Goal: Task Accomplishment & Management: Manage account settings

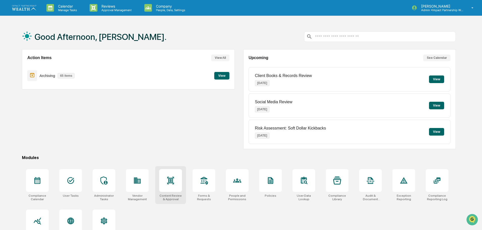
click at [169, 179] on icon at bounding box center [170, 180] width 7 height 7
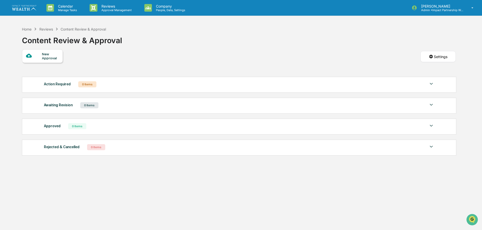
click at [434, 126] on img at bounding box center [431, 126] width 6 height 6
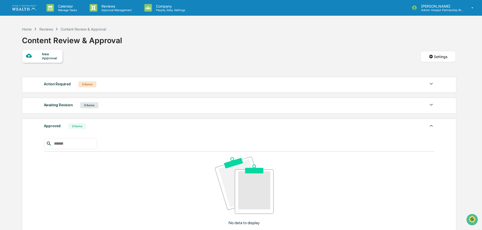
click at [434, 126] on img at bounding box center [431, 126] width 6 height 6
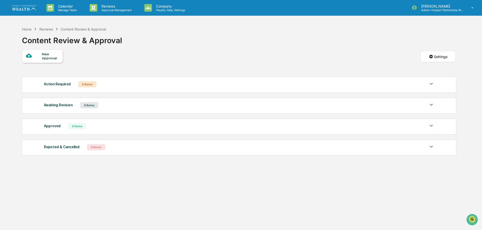
click at [219, 55] on div "New Approval Settings" at bounding box center [239, 61] width 434 height 25
click at [29, 7] on img at bounding box center [24, 7] width 24 height 5
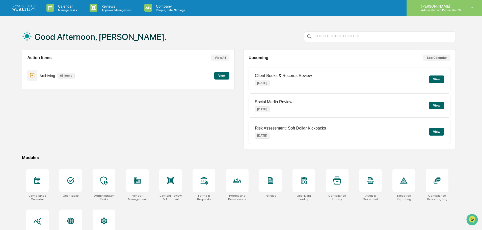
click at [445, 11] on p "Admin • Impact Partnership Wealth" at bounding box center [440, 10] width 47 height 4
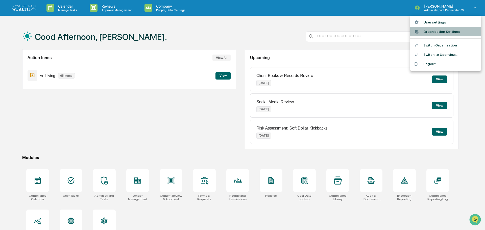
click at [446, 32] on li "Organization Settings" at bounding box center [445, 31] width 71 height 9
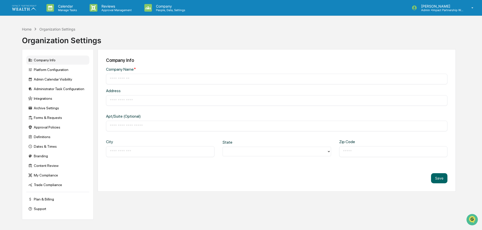
type input "**********"
type input "********"
type input "*****"
click at [46, 166] on div "Content Review" at bounding box center [57, 165] width 63 height 9
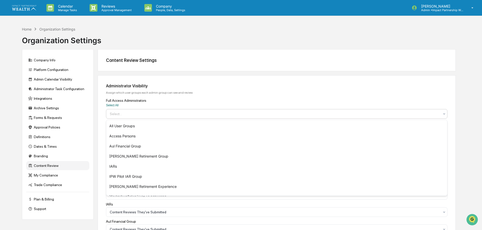
click at [196, 118] on div "Select..." at bounding box center [274, 114] width 335 height 8
click at [207, 33] on div "Home Organization Settings Organization Settings" at bounding box center [239, 36] width 434 height 25
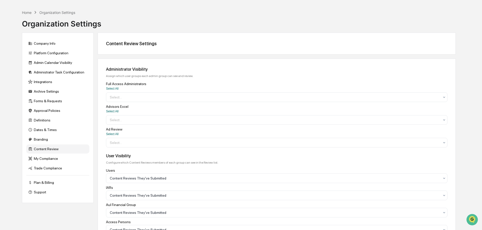
scroll to position [25, 0]
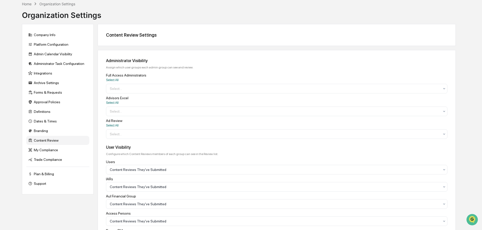
click at [289, 142] on div "Administrator Visibility Assign which user groups each admin group can see and …" at bounding box center [277, 203] width 358 height 307
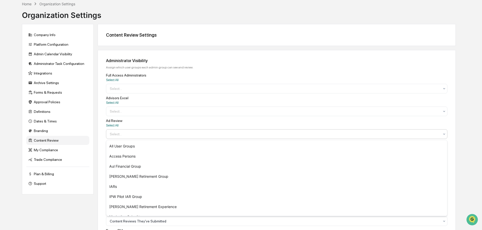
click at [284, 135] on div at bounding box center [275, 133] width 330 height 5
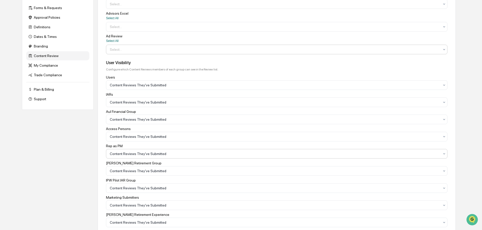
scroll to position [101, 0]
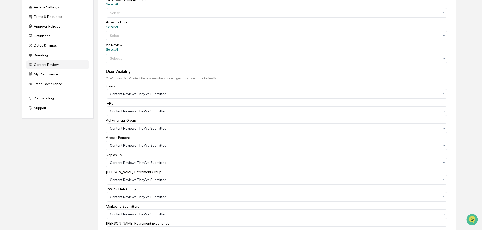
click at [115, 48] on div "Ad Review Select All Select..." at bounding box center [276, 53] width 341 height 20
click at [114, 49] on button "Select All" at bounding box center [112, 50] width 12 height 4
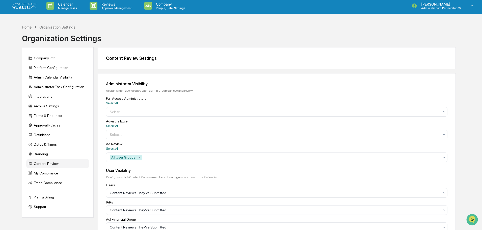
scroll to position [0, 0]
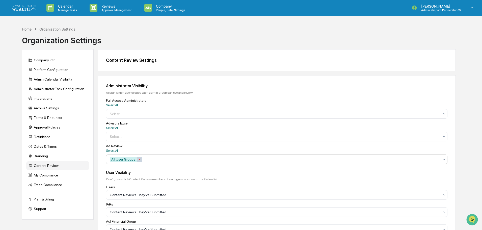
click at [139, 159] on icon "Remove All User Groups" at bounding box center [140, 159] width 4 height 4
click at [113, 149] on button "Select All" at bounding box center [112, 151] width 12 height 4
click at [139, 158] on icon "Remove All User Groups" at bounding box center [140, 159] width 4 height 4
click at [116, 129] on button "Select All" at bounding box center [112, 128] width 12 height 4
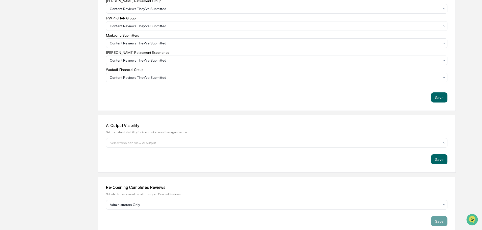
scroll to position [211, 0]
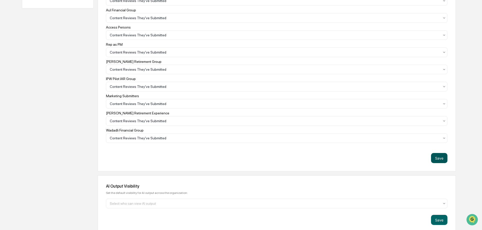
click at [438, 159] on button "Save" at bounding box center [439, 158] width 16 height 10
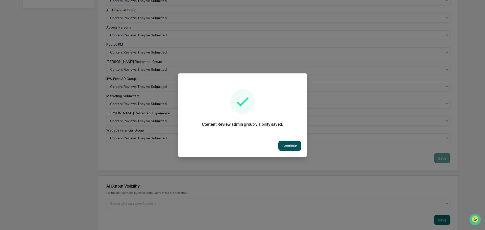
click at [284, 146] on button "Continue" at bounding box center [289, 146] width 23 height 10
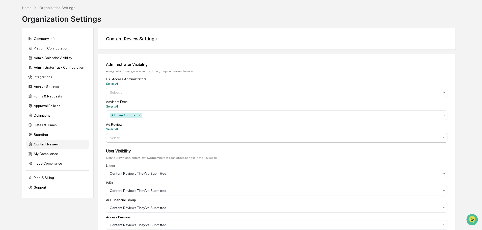
scroll to position [0, 0]
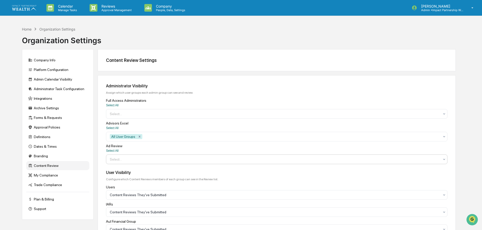
click at [19, 10] on img at bounding box center [24, 7] width 24 height 5
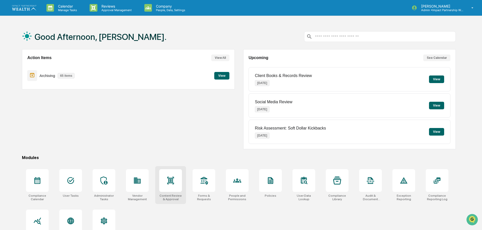
click at [169, 178] on icon at bounding box center [171, 180] width 8 height 8
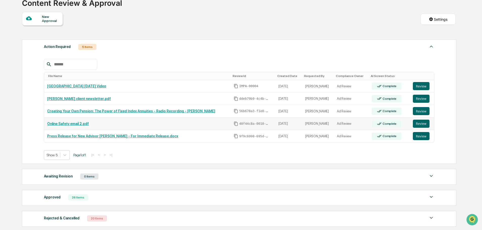
scroll to position [80, 0]
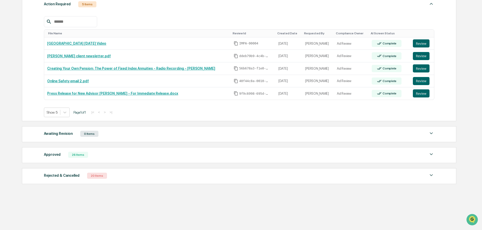
click at [76, 156] on div "26 Items" at bounding box center [78, 155] width 20 height 6
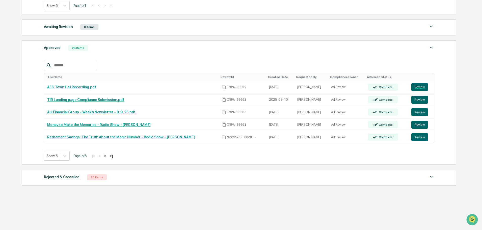
scroll to position [188, 0]
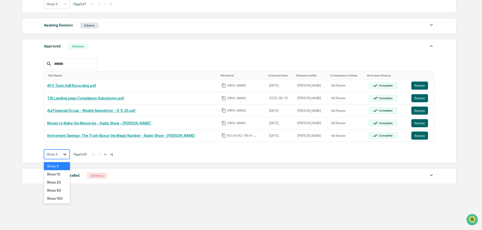
click at [66, 153] on icon at bounding box center [64, 154] width 5 height 5
click at [57, 191] on div "Show 50" at bounding box center [57, 190] width 26 height 8
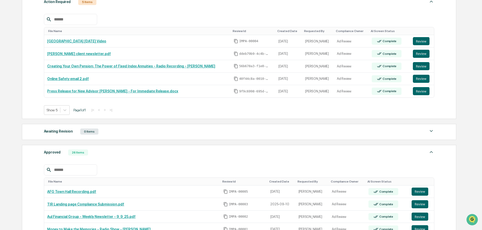
scroll to position [72, 0]
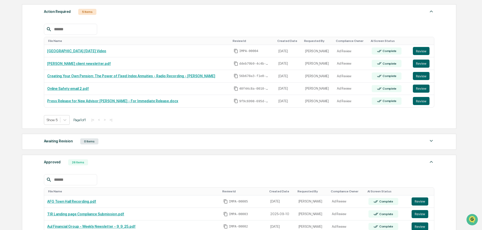
click at [278, 18] on div "File Name Review Id Created Date Requested By Compliance Owner AI Screen Status…" at bounding box center [239, 70] width 390 height 109
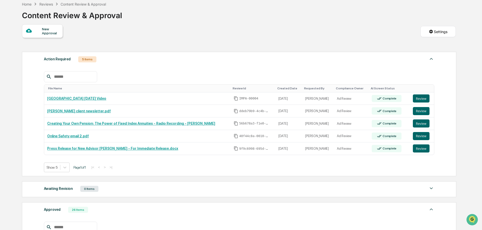
scroll to position [0, 0]
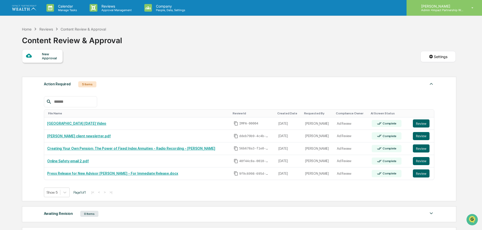
click at [452, 10] on p "Admin • Impact Partnership Wealth" at bounding box center [440, 10] width 47 height 4
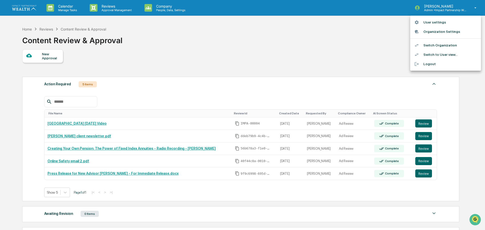
click at [443, 33] on li "Organization Settings" at bounding box center [445, 31] width 71 height 9
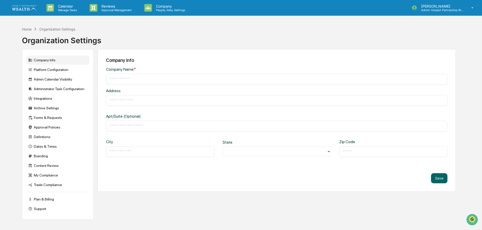
type input "**********"
type input "********"
type input "*****"
click at [48, 167] on div "Content Review" at bounding box center [57, 165] width 63 height 9
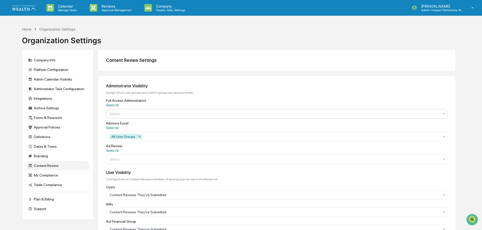
click at [159, 117] on div "Select..." at bounding box center [274, 114] width 335 height 8
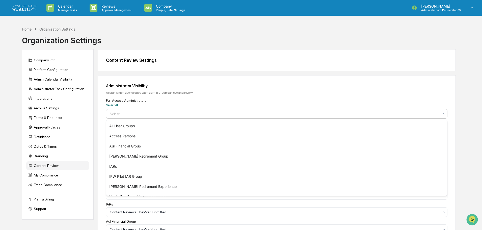
click at [125, 103] on div "Select All" at bounding box center [276, 105] width 341 height 4
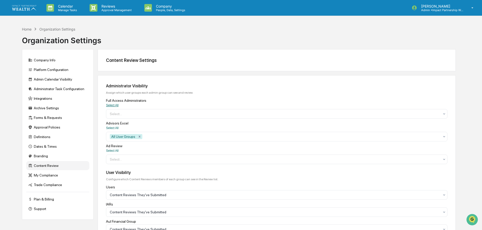
click at [115, 104] on button "Select All" at bounding box center [112, 105] width 12 height 4
click at [111, 152] on button "Select All" at bounding box center [112, 151] width 12 height 4
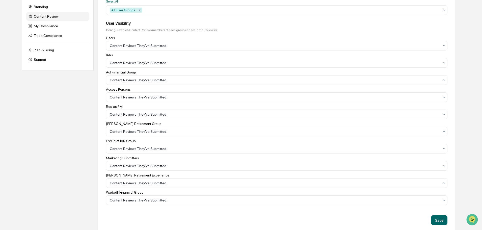
scroll to position [202, 0]
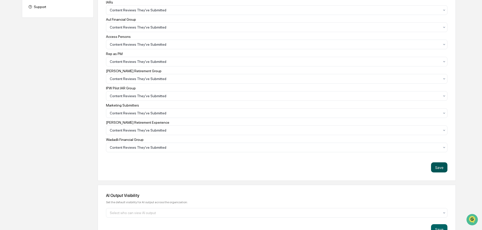
click at [443, 168] on button "Save" at bounding box center [439, 167] width 16 height 10
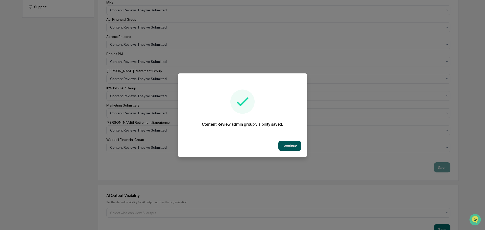
click at [290, 145] on button "Continue" at bounding box center [289, 146] width 23 height 10
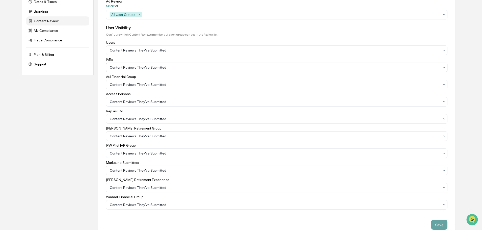
scroll to position [76, 0]
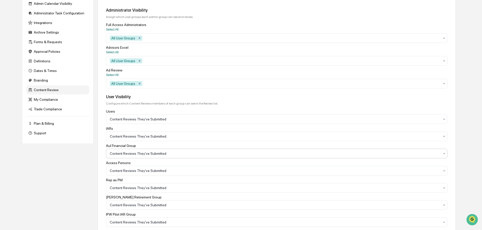
click at [192, 156] on div at bounding box center [275, 153] width 330 height 5
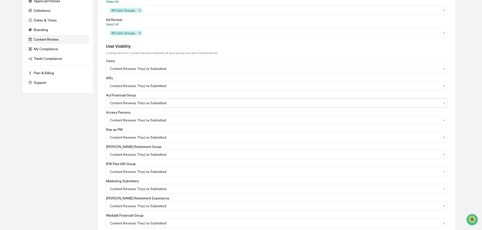
scroll to position [151, 0]
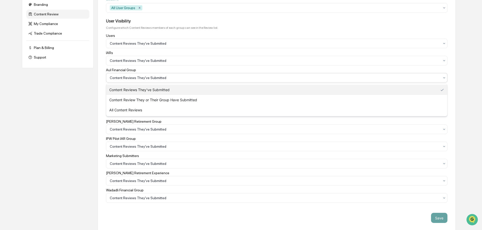
click at [152, 76] on div at bounding box center [275, 77] width 330 height 5
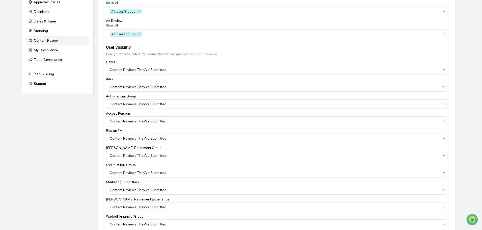
scroll to position [126, 0]
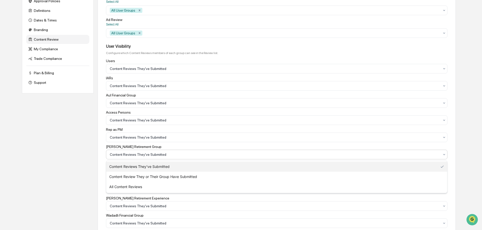
click at [201, 154] on div at bounding box center [275, 154] width 330 height 5
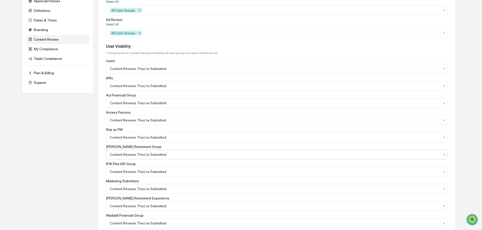
click at [201, 154] on div at bounding box center [275, 154] width 330 height 5
click at [184, 102] on div at bounding box center [275, 102] width 330 height 5
click at [47, 130] on div "Company Info Platform Configuration Admin Calendar Visibility Administrator Tas…" at bounding box center [239, 194] width 434 height 542
click at [175, 102] on div at bounding box center [275, 102] width 330 height 5
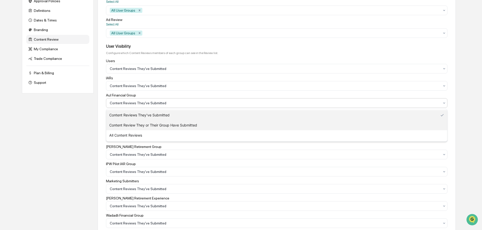
click at [179, 122] on div "Content Review They or Their Group Have Submitted" at bounding box center [276, 125] width 341 height 10
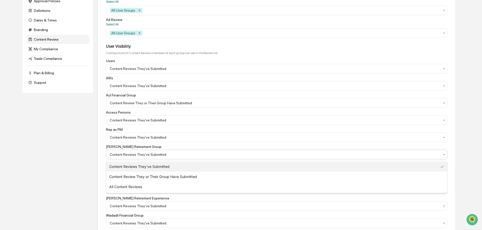
click at [175, 156] on div at bounding box center [275, 154] width 330 height 5
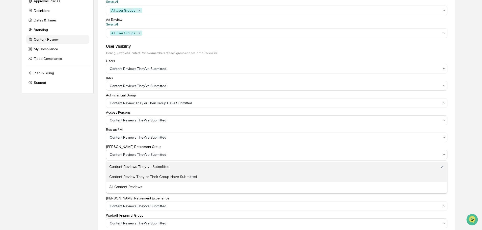
click at [174, 177] on div "Content Review They or Their Group Have Submitted" at bounding box center [276, 177] width 341 height 10
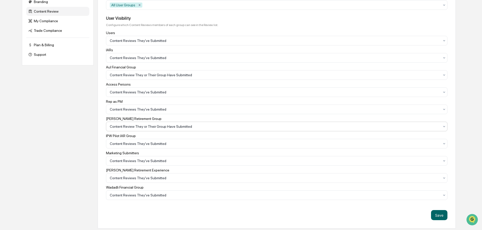
scroll to position [177, 0]
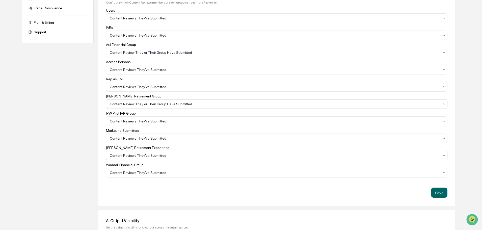
click at [173, 155] on div at bounding box center [275, 155] width 330 height 5
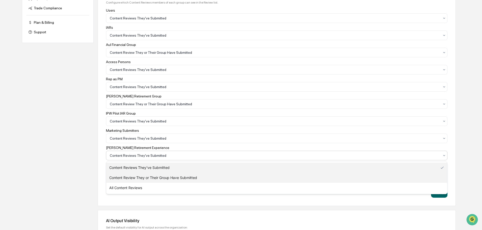
click at [168, 178] on div "Content Review They or Their Group Have Submitted" at bounding box center [276, 178] width 341 height 10
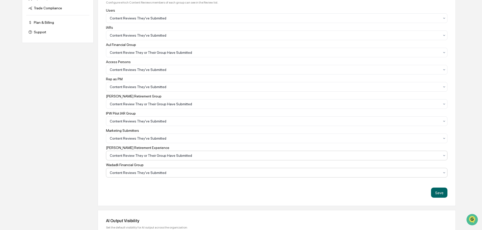
click at [172, 172] on div at bounding box center [275, 172] width 330 height 5
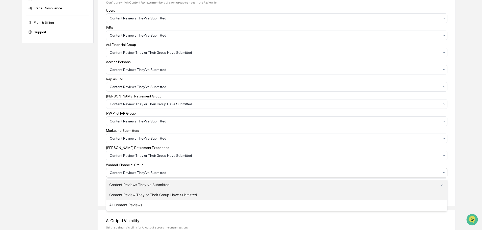
click at [163, 193] on div "Content Review They or Their Group Have Submitted" at bounding box center [276, 195] width 341 height 10
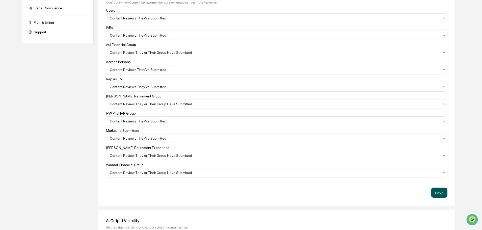
click at [440, 196] on button "Save" at bounding box center [439, 193] width 16 height 10
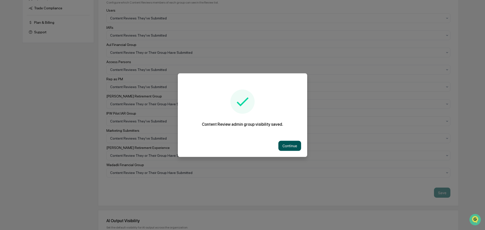
click at [285, 145] on button "Continue" at bounding box center [289, 146] width 23 height 10
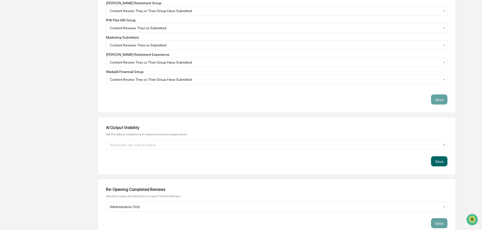
scroll to position [328, 0]
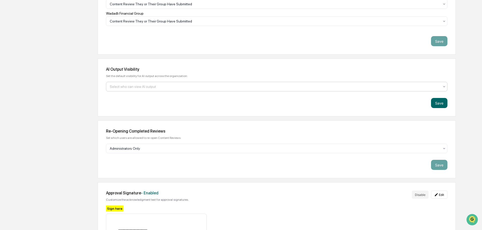
click at [233, 87] on div at bounding box center [275, 86] width 330 height 5
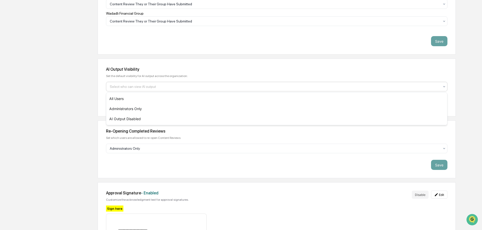
click at [244, 65] on div "AI Output Visibility Set the default visibility for AI output across the organi…" at bounding box center [277, 88] width 358 height 58
click at [245, 86] on div at bounding box center [275, 86] width 330 height 5
click at [243, 67] on div "AI Output Visibility Set the default visibility for AI output across the organi…" at bounding box center [277, 88] width 358 height 58
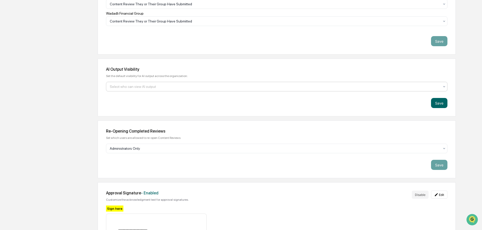
click at [270, 88] on div at bounding box center [275, 86] width 330 height 5
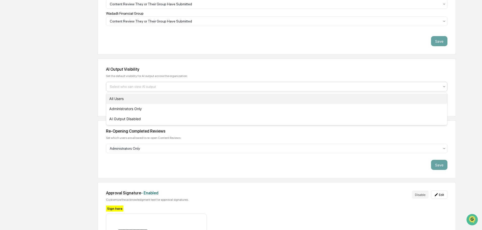
click at [184, 101] on div "All Users" at bounding box center [276, 99] width 341 height 10
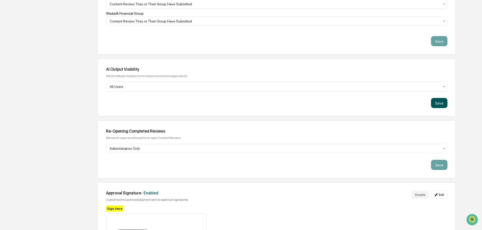
click at [443, 104] on button "Save" at bounding box center [439, 103] width 16 height 10
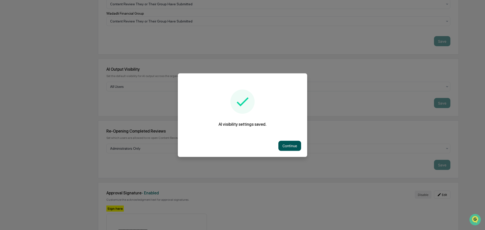
click at [286, 145] on button "Continue" at bounding box center [289, 146] width 23 height 10
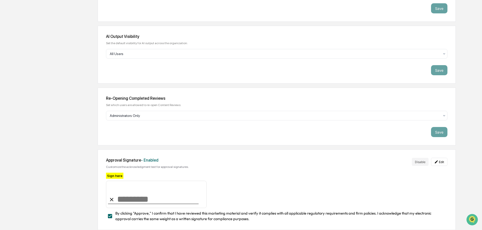
scroll to position [363, 0]
click at [183, 112] on div "Administrators Only" at bounding box center [274, 115] width 335 height 7
click at [187, 131] on div "Save" at bounding box center [276, 132] width 341 height 10
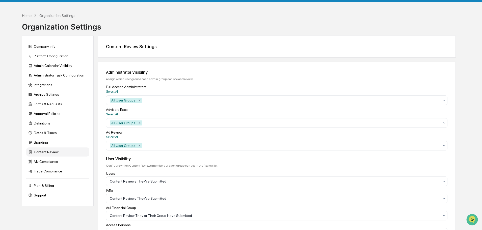
scroll to position [9, 0]
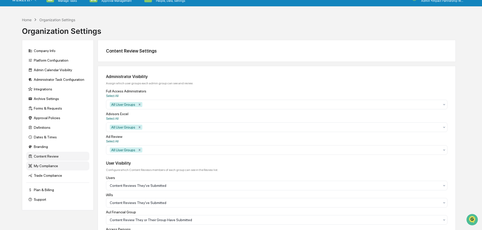
click at [38, 163] on div "My Compliance" at bounding box center [57, 165] width 63 height 9
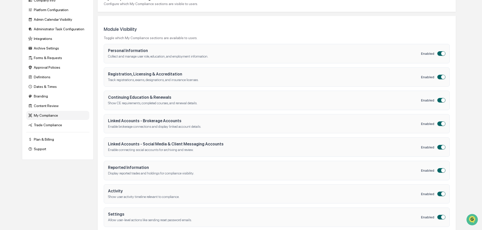
scroll to position [67, 0]
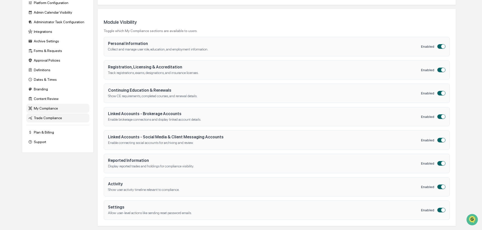
click at [45, 117] on div "Trade Compliance" at bounding box center [57, 117] width 63 height 9
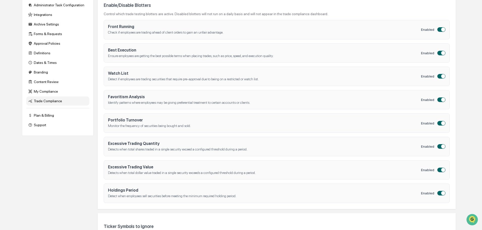
scroll to position [42, 0]
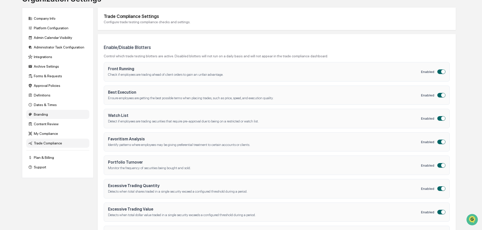
click at [37, 114] on div "Branding" at bounding box center [57, 114] width 63 height 9
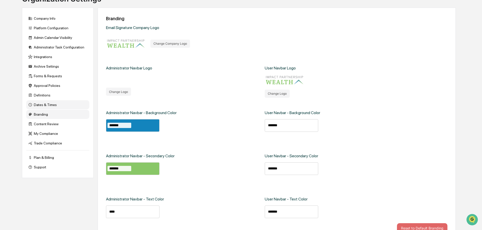
click at [45, 105] on div "Dates & Times" at bounding box center [57, 104] width 63 height 9
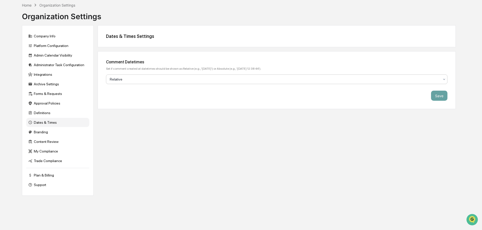
click at [172, 80] on div at bounding box center [275, 79] width 330 height 5
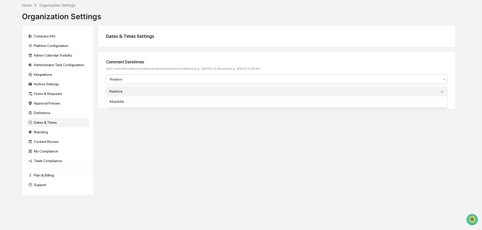
click at [172, 80] on div at bounding box center [275, 79] width 330 height 5
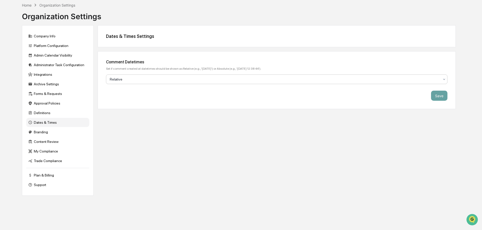
click at [191, 137] on div "Dates & Times Settings Comment Datetimes Set if comment created at datetimes sh…" at bounding box center [277, 110] width 358 height 170
click at [48, 114] on div "Definitions" at bounding box center [57, 112] width 63 height 9
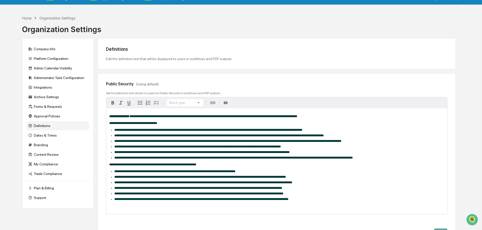
scroll to position [0, 0]
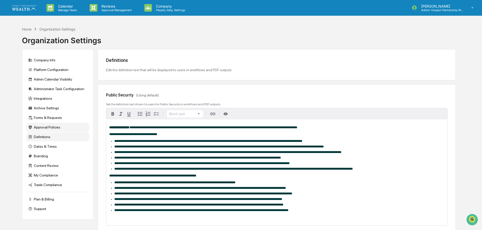
click at [41, 126] on div "Approval Policies" at bounding box center [57, 127] width 63 height 9
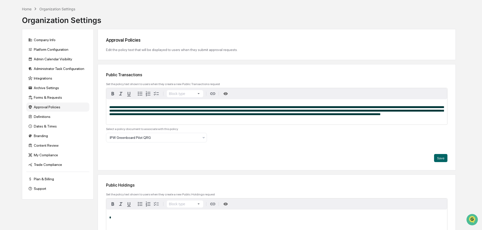
scroll to position [50, 0]
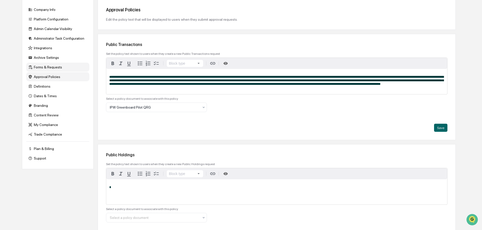
click at [44, 69] on div "Forms & Requests" at bounding box center [57, 67] width 63 height 9
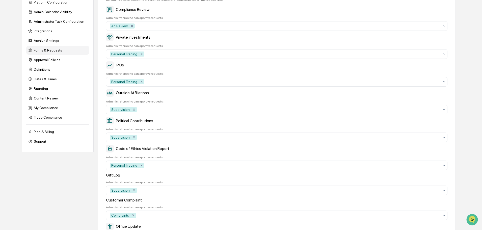
scroll to position [0, 0]
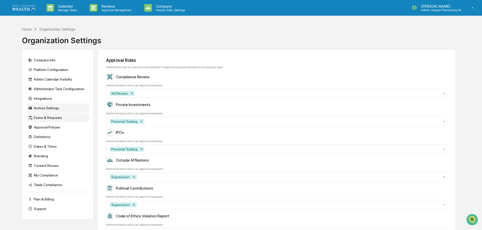
click at [46, 110] on div "Archive Settings" at bounding box center [57, 107] width 63 height 9
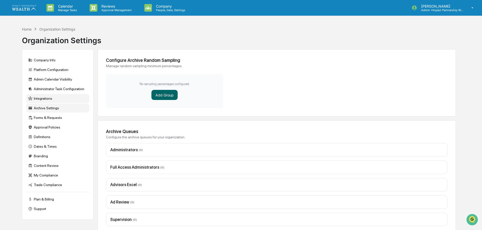
click at [47, 96] on div "Integrations" at bounding box center [57, 98] width 63 height 9
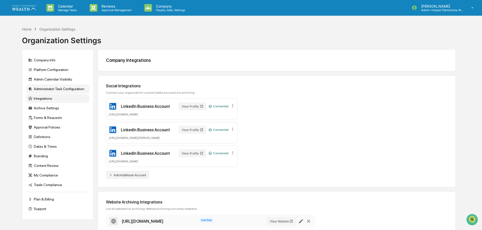
click at [56, 89] on div "Administrator Task Configuration" at bounding box center [57, 88] width 63 height 9
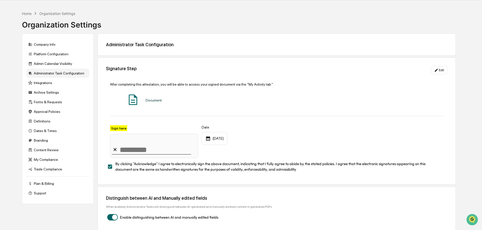
scroll to position [24, 0]
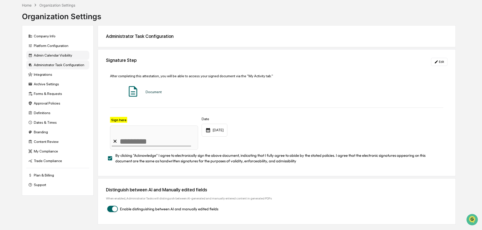
click at [48, 55] on div "Admin Calendar Visibility" at bounding box center [57, 55] width 63 height 9
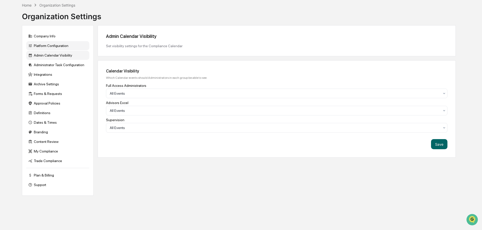
click at [50, 45] on div "Platform Configuration" at bounding box center [57, 45] width 63 height 9
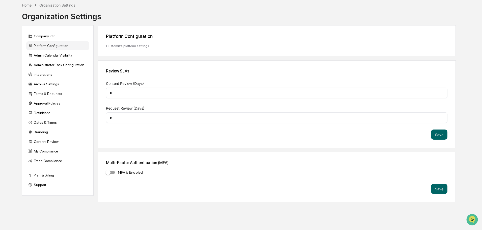
scroll to position [0, 0]
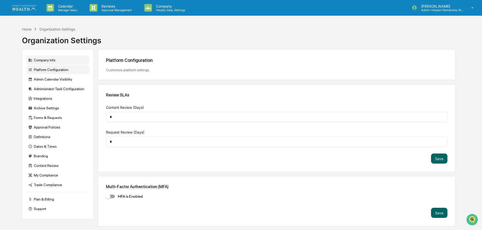
click at [55, 63] on div "Company Info" at bounding box center [57, 60] width 63 height 9
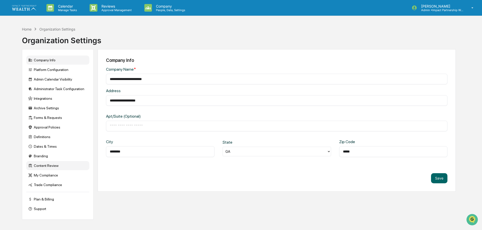
click at [47, 162] on div "Content Review" at bounding box center [57, 165] width 63 height 9
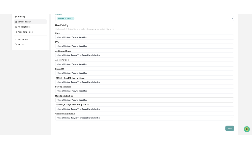
scroll to position [126, 0]
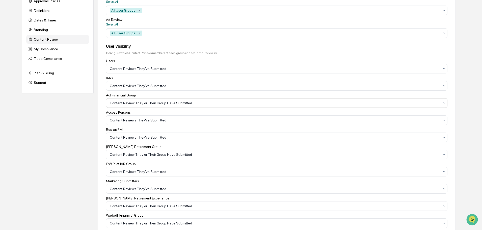
drag, startPoint x: 196, startPoint y: 103, endPoint x: 218, endPoint y: 107, distance: 22.3
click at [196, 103] on div at bounding box center [275, 102] width 330 height 5
click at [456, 89] on div "Home Organization Settings Organization Settings Company Info Platform Configur…" at bounding box center [238, 181] width 449 height 567
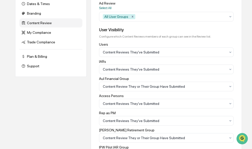
scroll to position [151, 0]
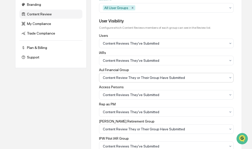
click at [232, 76] on icon at bounding box center [231, 78] width 4 height 4
